Goal: Task Accomplishment & Management: Manage account settings

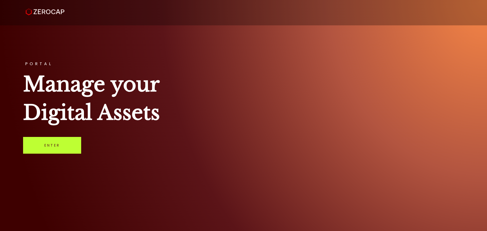
click at [66, 142] on link "Enter" at bounding box center [52, 145] width 58 height 17
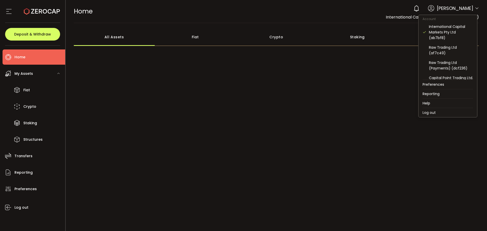
click at [476, 7] on icon at bounding box center [477, 8] width 4 height 4
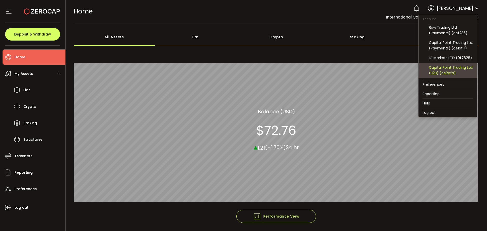
scroll to position [54, 0]
click at [456, 75] on div "Raw Trading Ltd (Payments) (9fb657)" at bounding box center [451, 71] width 44 height 11
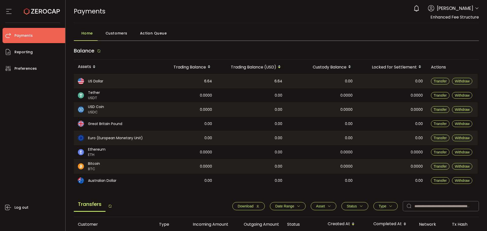
click at [475, 6] on icon at bounding box center [477, 8] width 4 height 4
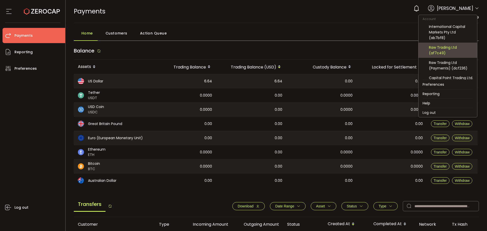
click at [459, 45] on div "Raw Trading Ltd (af7c49)" at bounding box center [451, 50] width 44 height 11
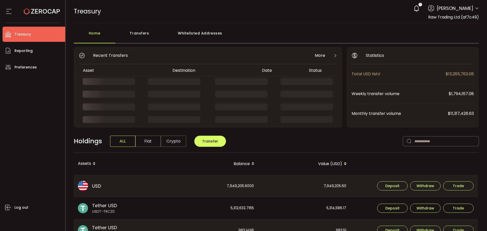
click at [220, 32] on div "Whitelisted Addresses" at bounding box center [200, 35] width 73 height 15
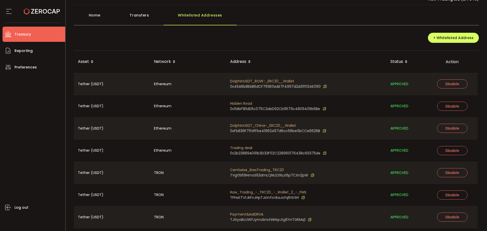
scroll to position [35, 0]
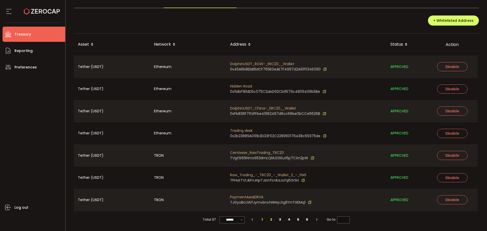
click at [272, 221] on li "2" at bounding box center [271, 219] width 9 height 7
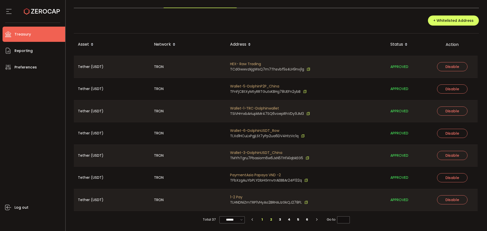
click at [261, 219] on li "1" at bounding box center [261, 219] width 9 height 7
type input "*"
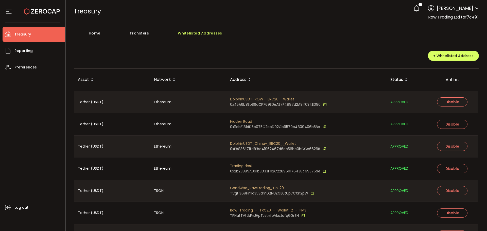
click at [138, 34] on div "Transfers" at bounding box center [139, 35] width 48 height 15
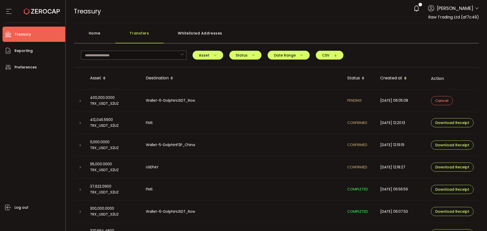
click at [79, 166] on icon at bounding box center [80, 167] width 3 height 3
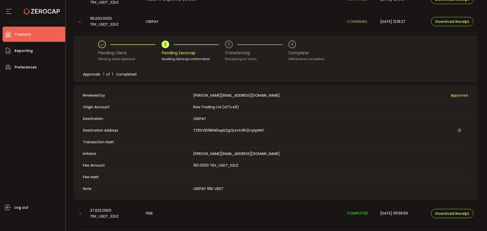
scroll to position [76, 0]
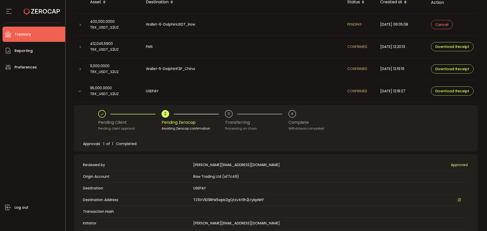
click at [81, 92] on icon at bounding box center [79, 91] width 3 height 3
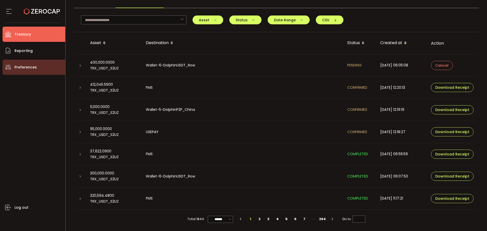
scroll to position [35, 0]
